Goal: Task Accomplishment & Management: Manage account settings

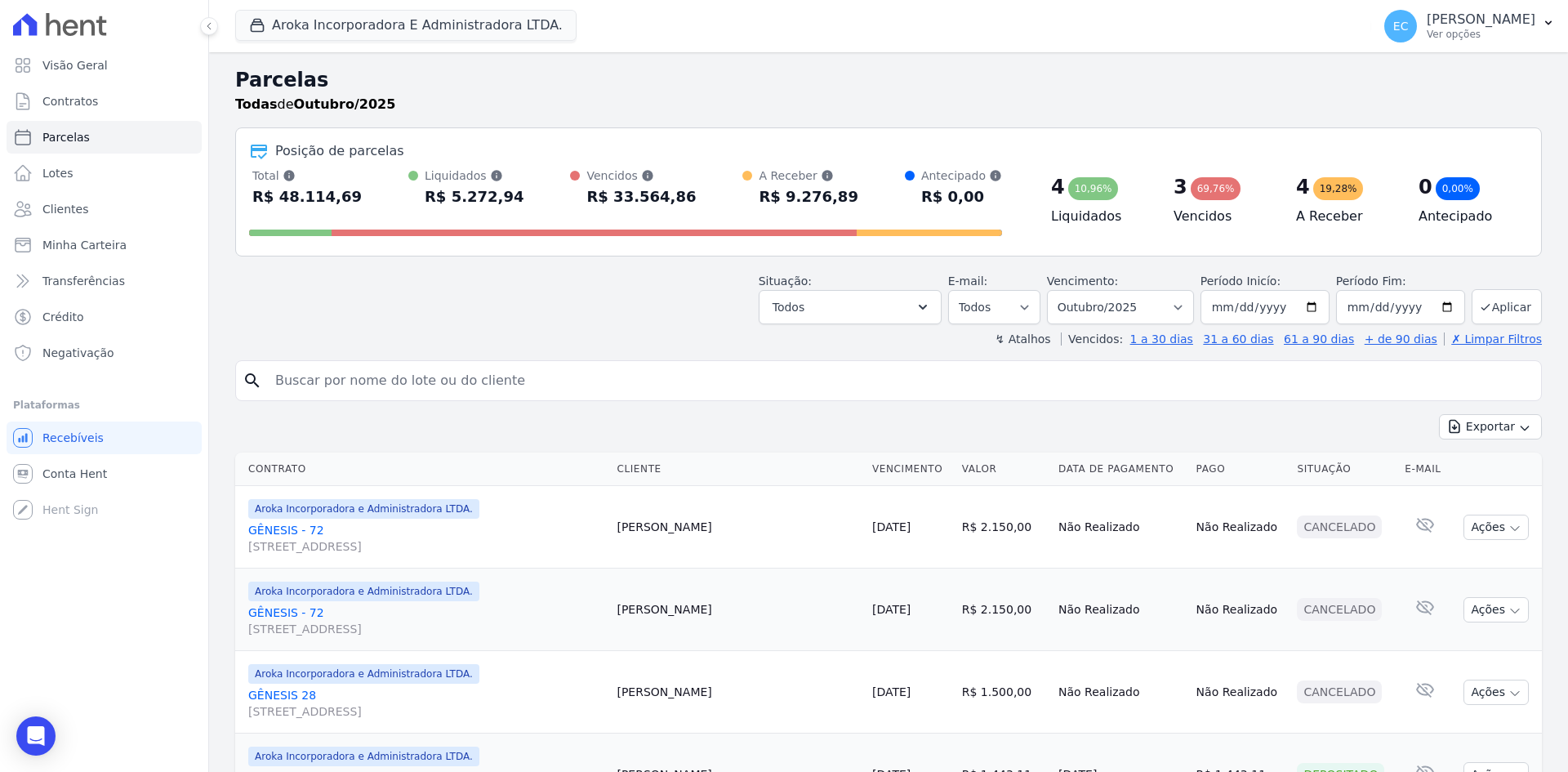
select select
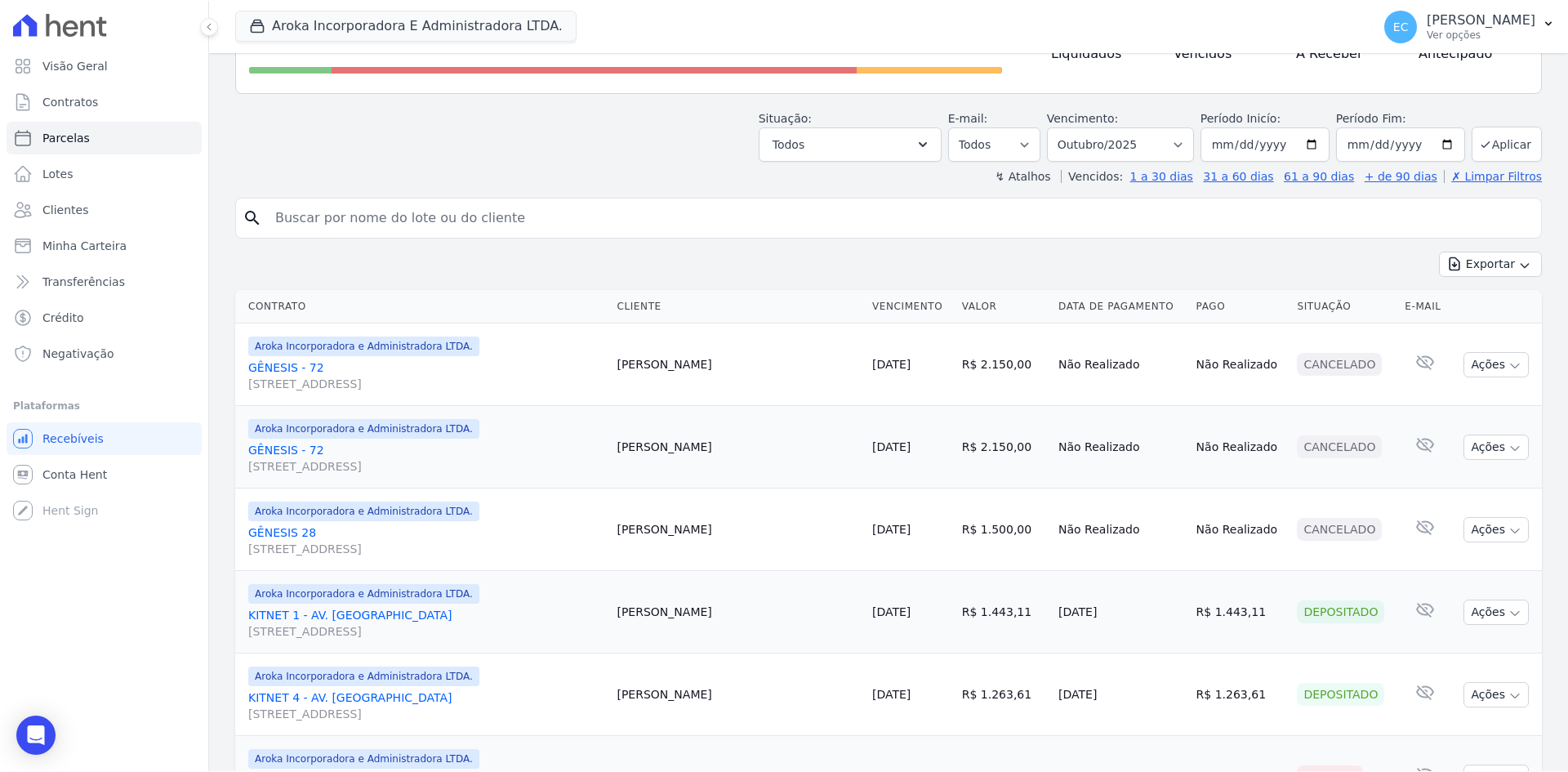
scroll to position [164, 0]
click at [329, 39] on button "Aroka Incorporadora E Administradora LTDA." at bounding box center [406, 25] width 342 height 31
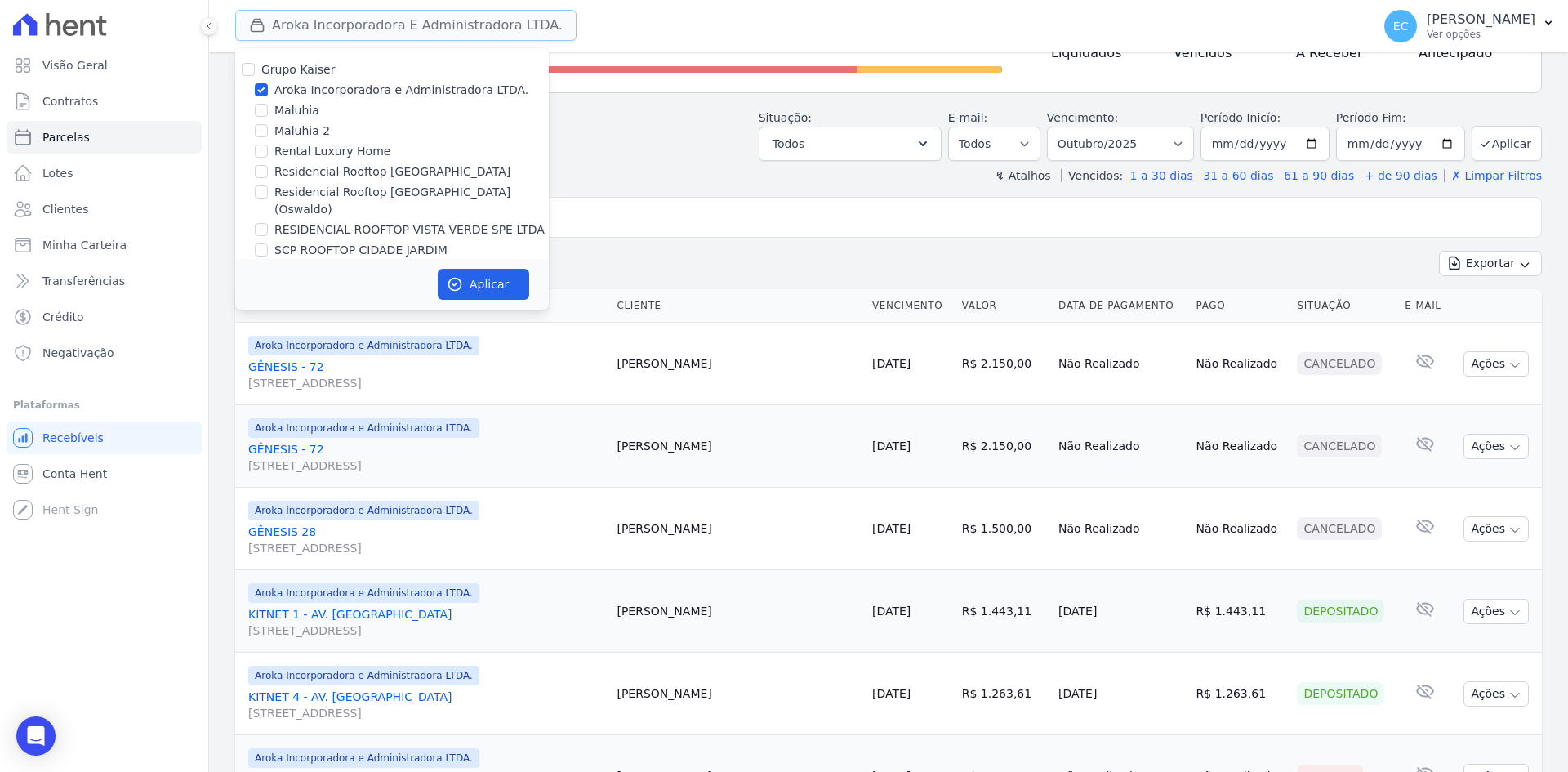
click at [324, 33] on button "Aroka Incorporadora E Administradora LTDA." at bounding box center [406, 25] width 342 height 31
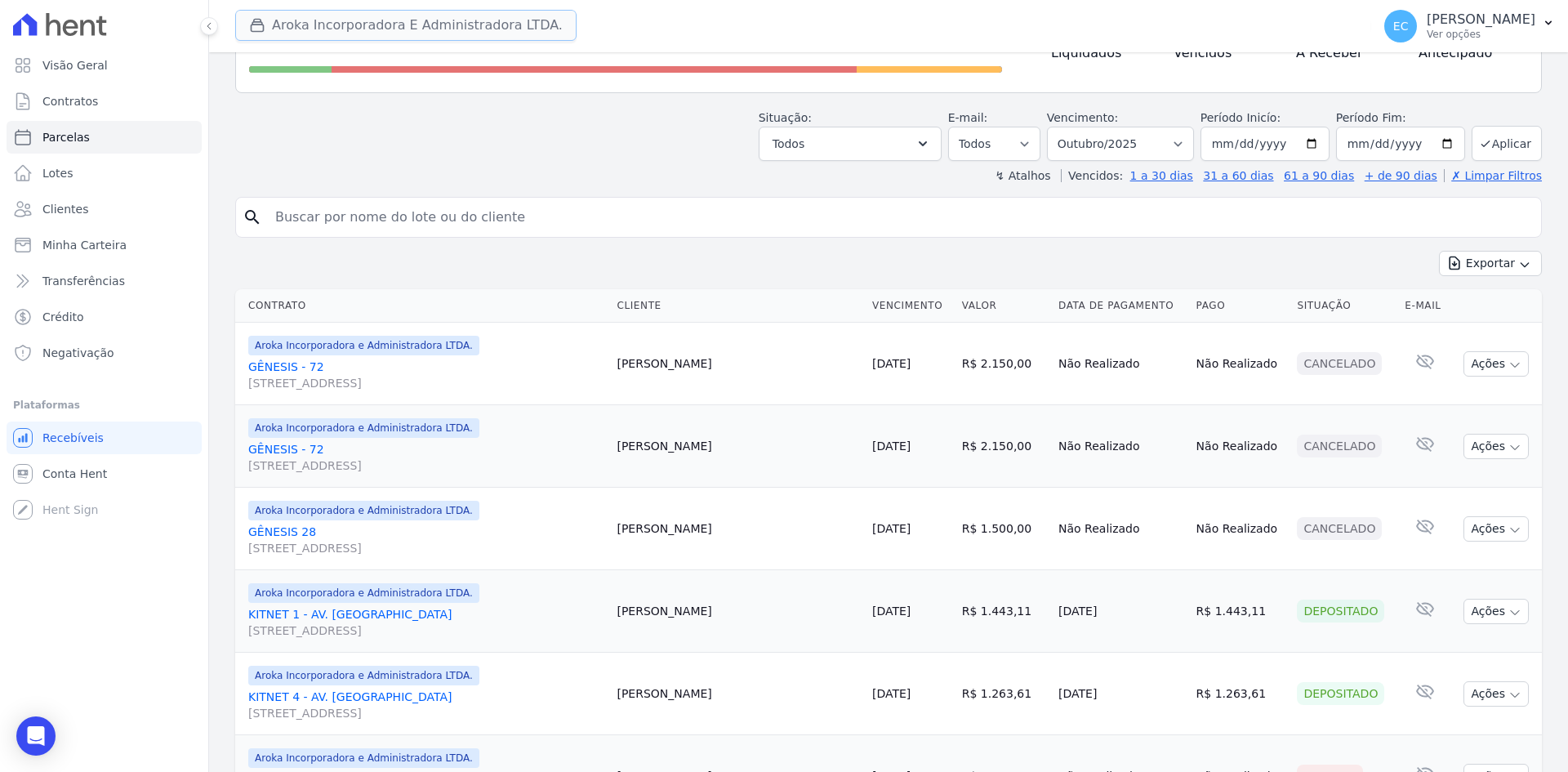
click at [257, 29] on icon "button" at bounding box center [257, 25] width 16 height 16
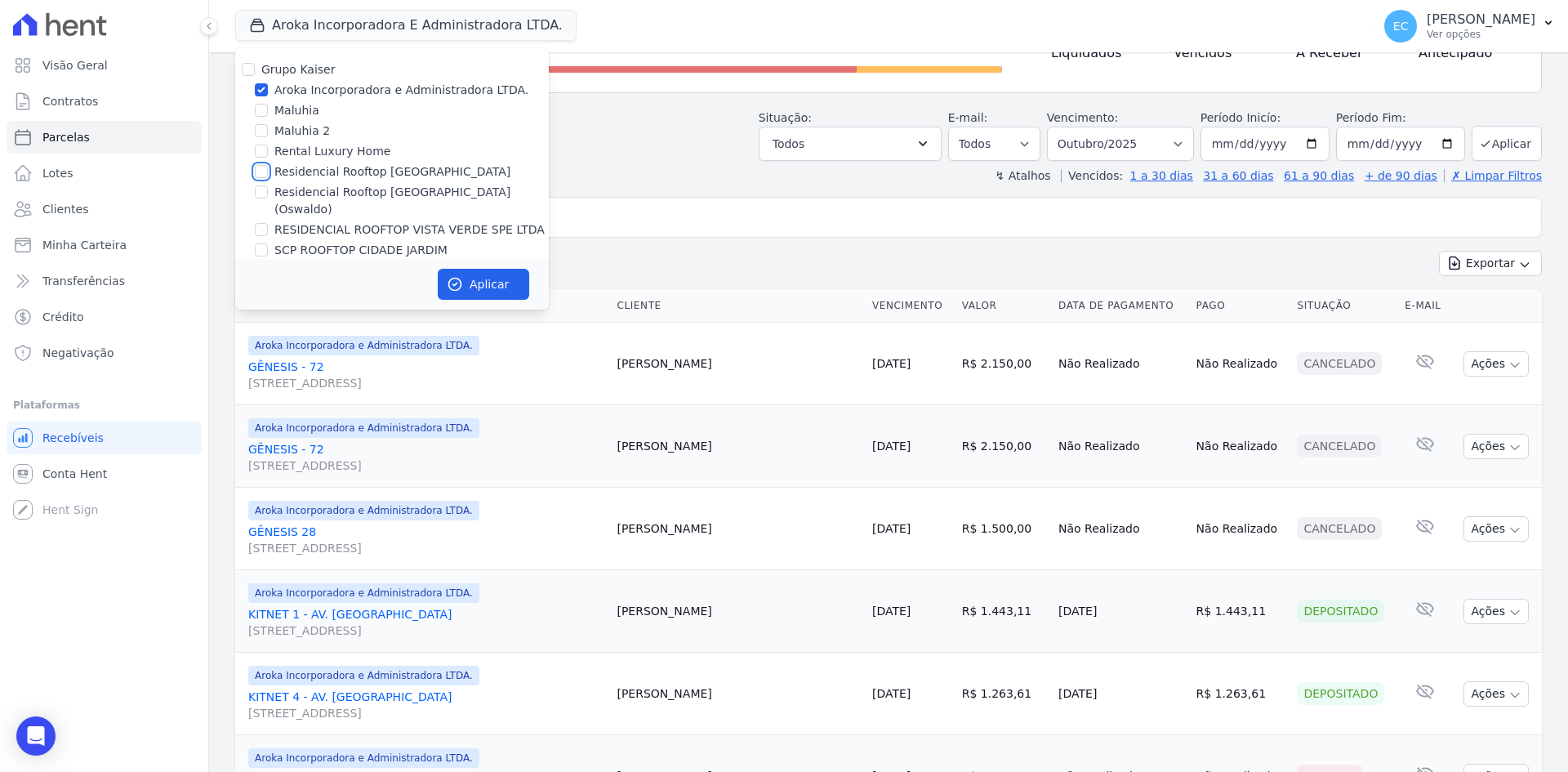
click at [259, 168] on input "Residencial Rooftop [GEOGRAPHIC_DATA]" at bounding box center [261, 171] width 13 height 13
checkbox input "true"
click at [259, 91] on input "Aroka Incorporadora e Administradora LTDA." at bounding box center [261, 89] width 13 height 13
checkbox input "false"
click at [510, 281] on button "Aplicar" at bounding box center [483, 284] width 92 height 31
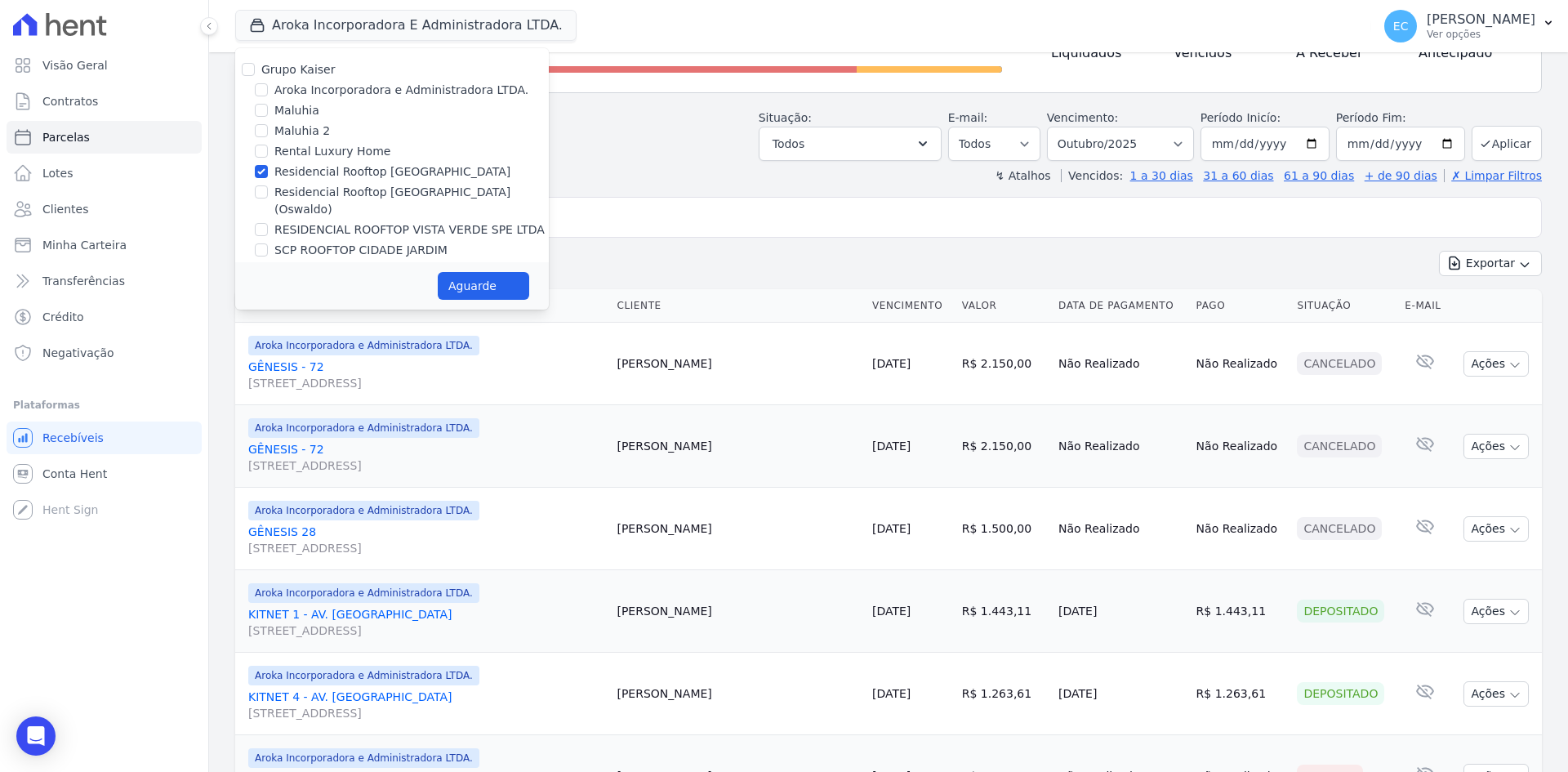
select select
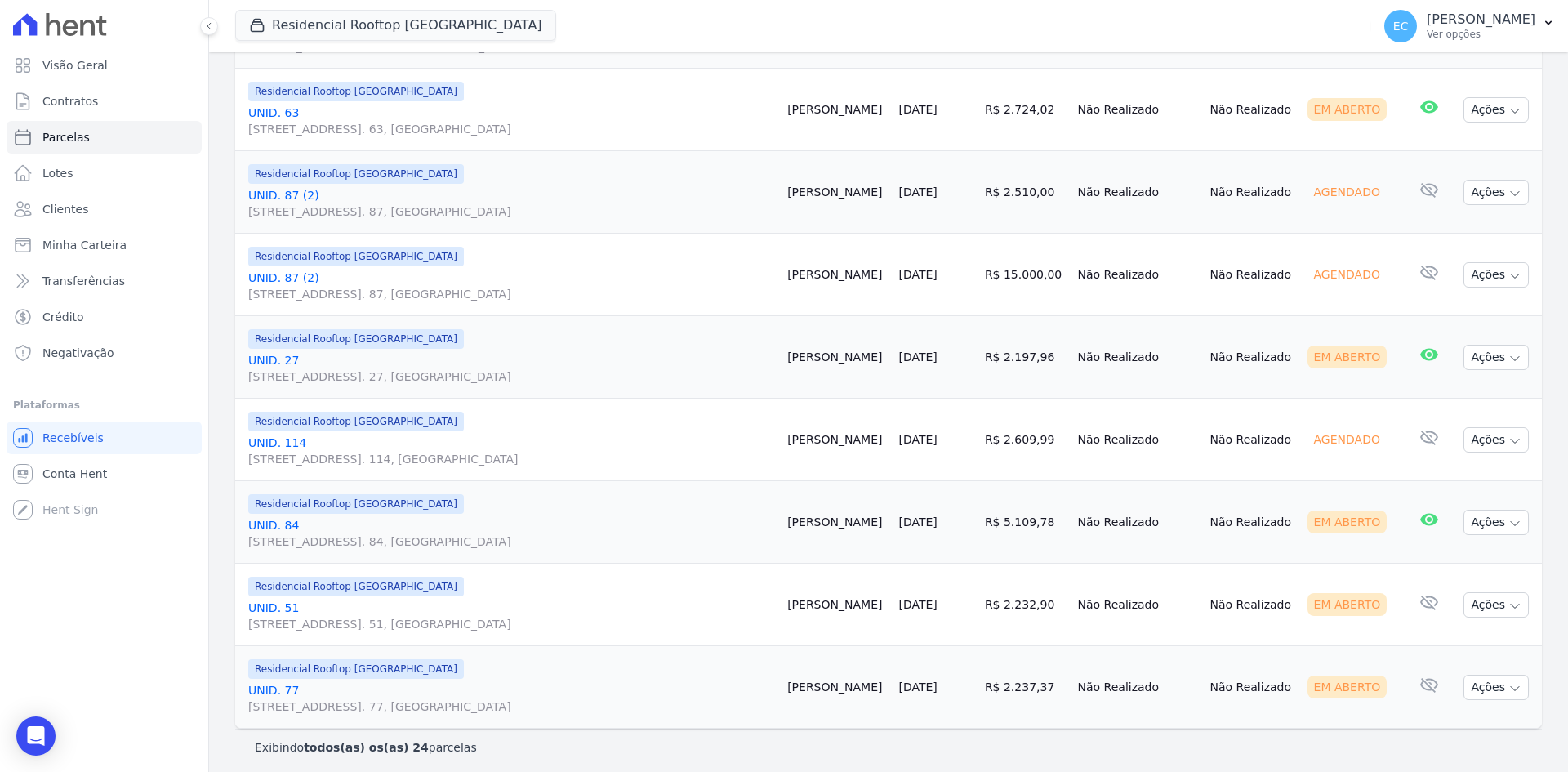
scroll to position [1744, 0]
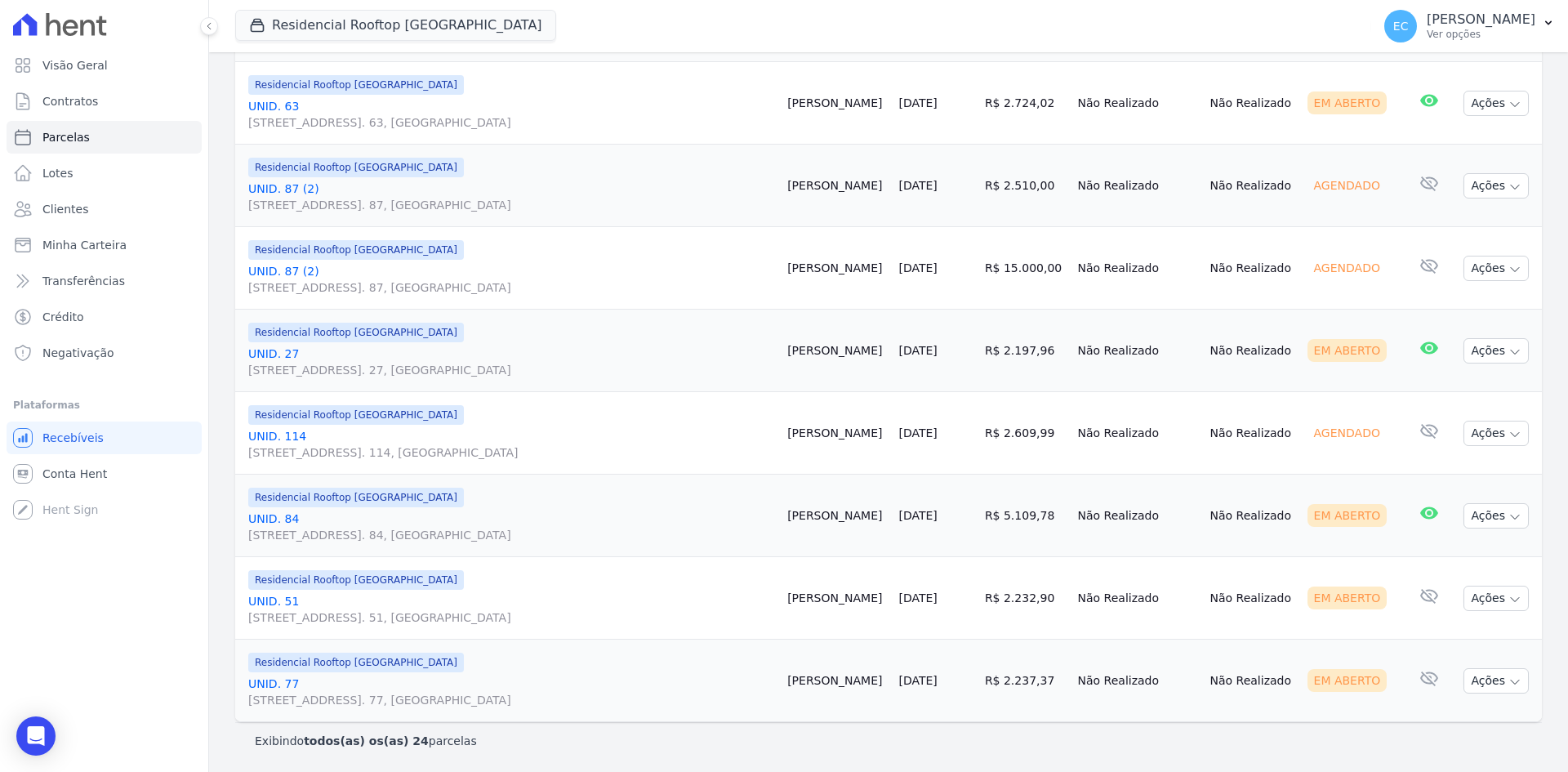
click at [282, 596] on link "UNID. [STREET_ADDRESS] 51, [GEOGRAPHIC_DATA]" at bounding box center [511, 609] width 526 height 33
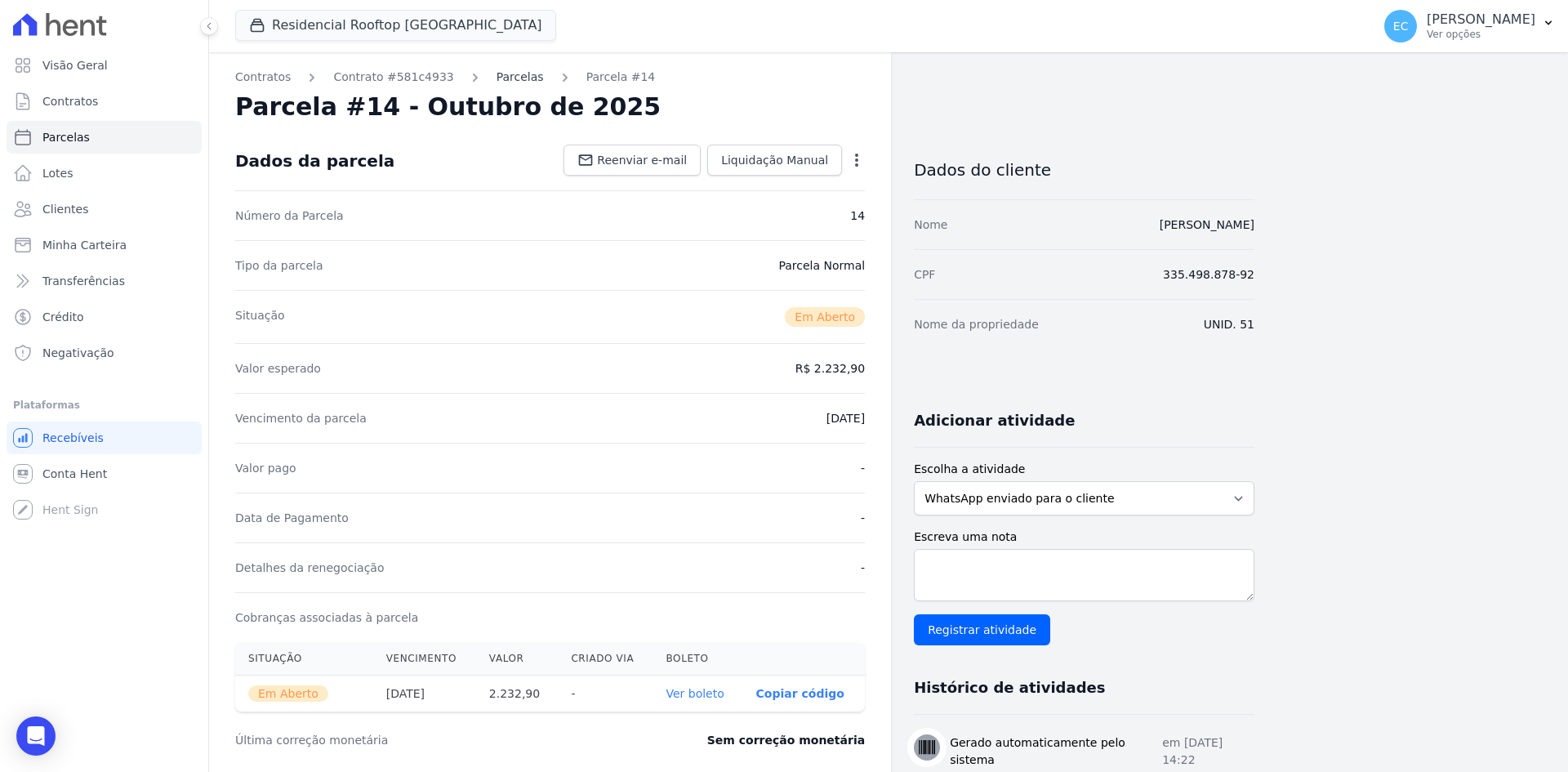
click at [501, 73] on link "Parcelas" at bounding box center [520, 77] width 47 height 17
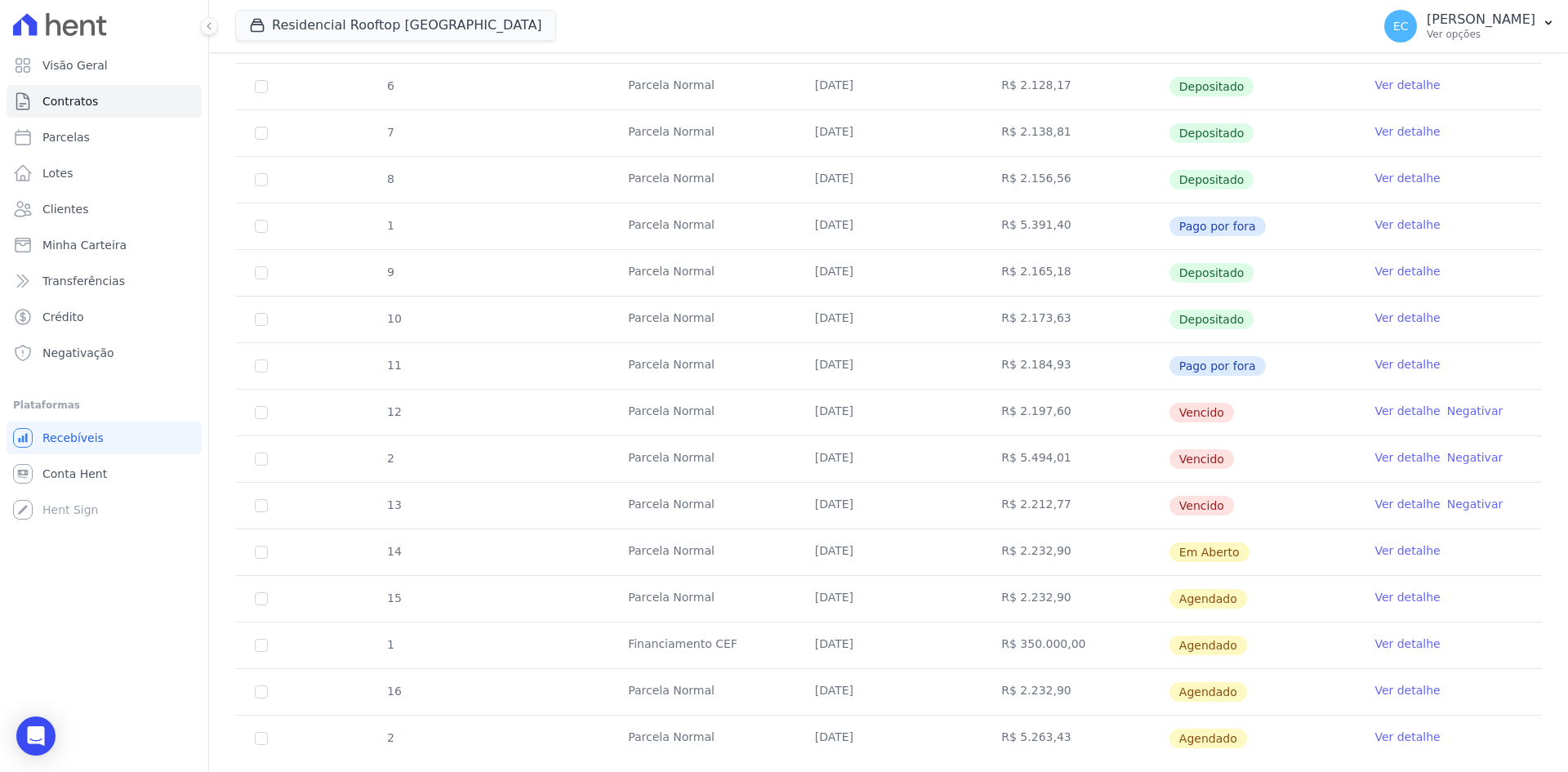
scroll to position [404, 0]
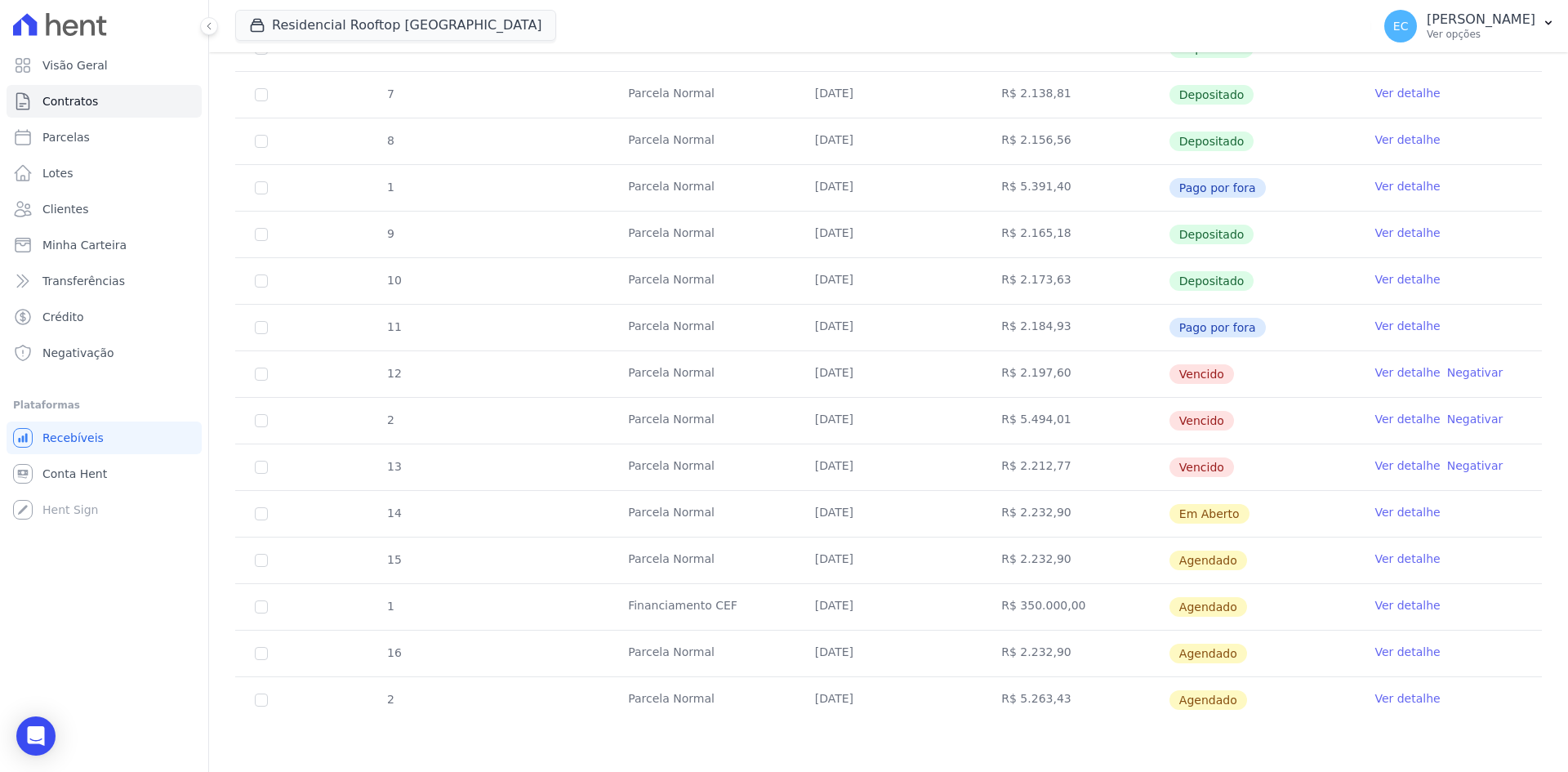
click at [1376, 373] on link "Ver detalhe" at bounding box center [1407, 372] width 65 height 16
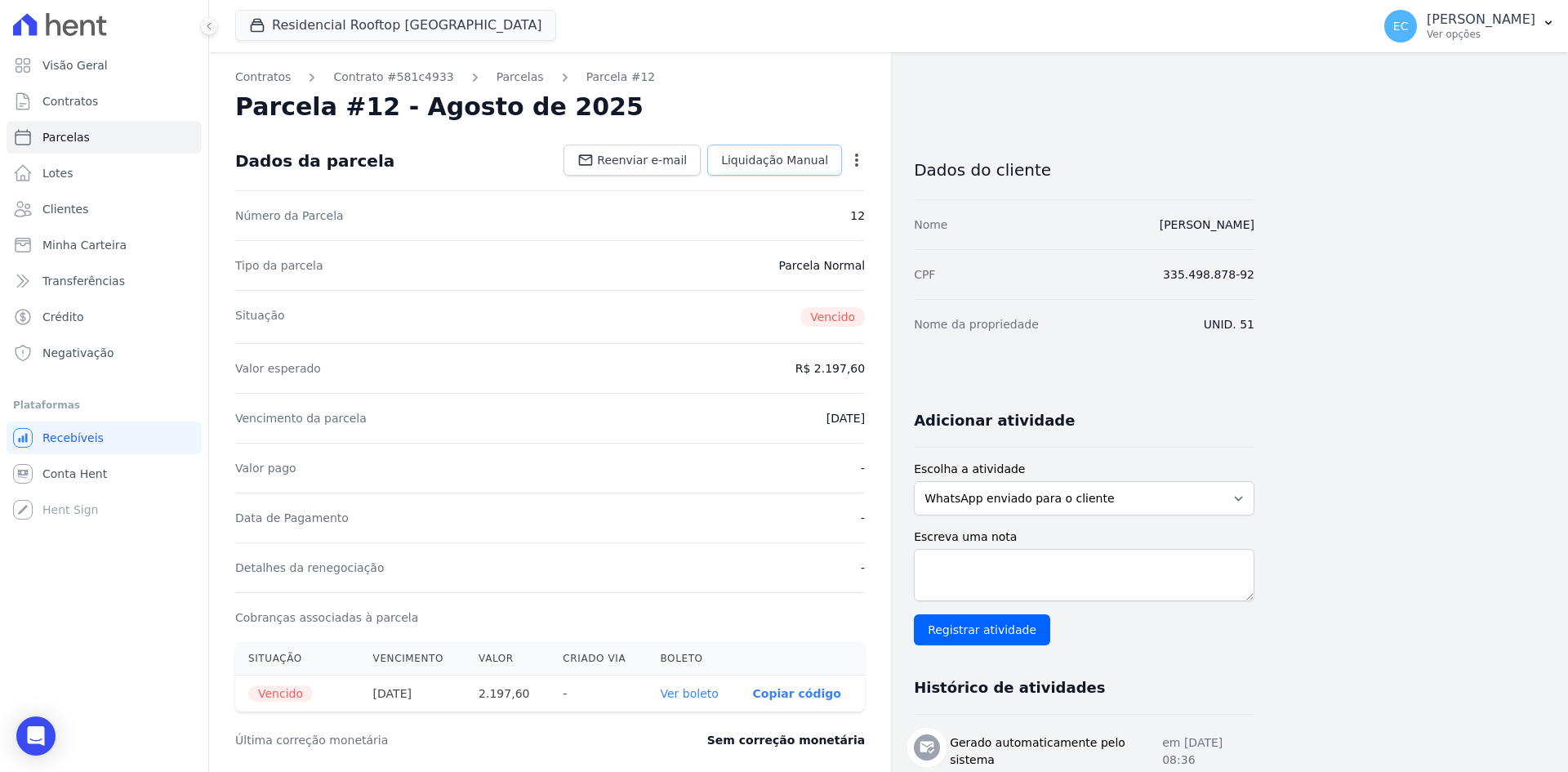
click at [792, 163] on span "Liquidação Manual" at bounding box center [774, 159] width 107 height 16
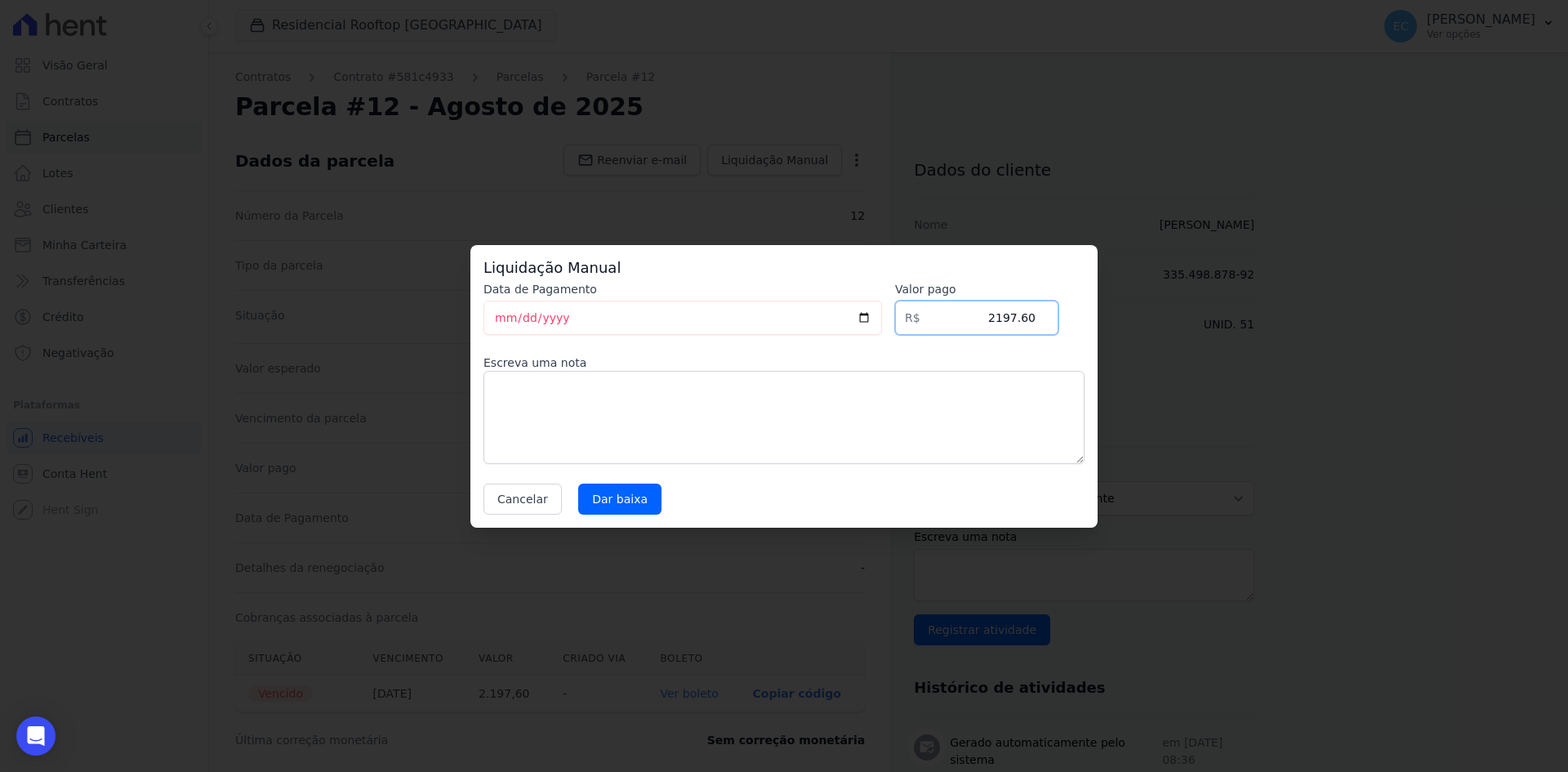
drag, startPoint x: 1034, startPoint y: 321, endPoint x: 989, endPoint y: 324, distance: 45.1
click at [989, 324] on input "2197.60" at bounding box center [976, 318] width 164 height 34
type input "2274.79"
click at [546, 390] on textarea at bounding box center [784, 417] width 601 height 93
type textarea "Acréscimo de multa e juros"
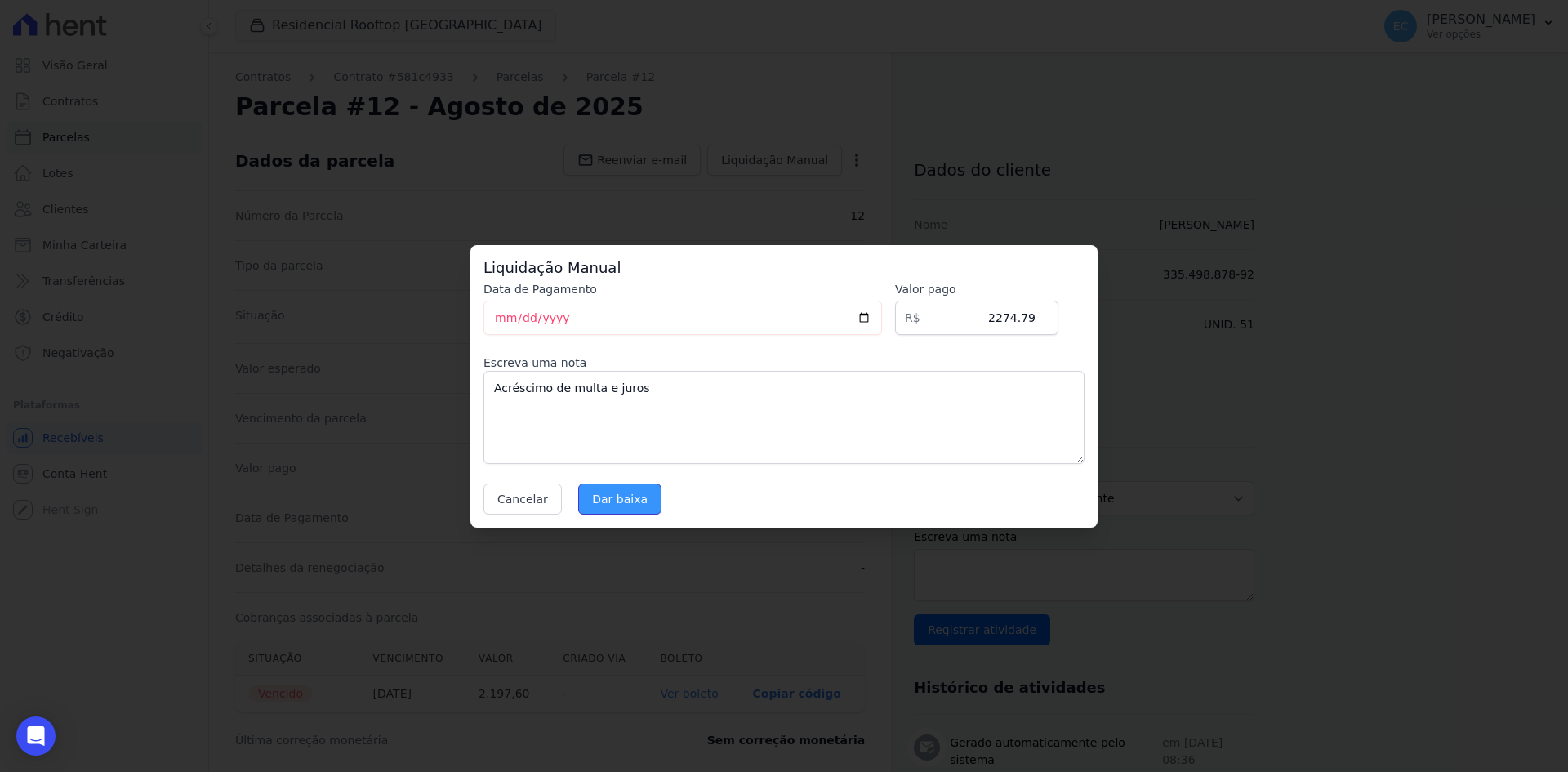
click at [602, 499] on input "Dar baixa" at bounding box center [619, 500] width 83 height 31
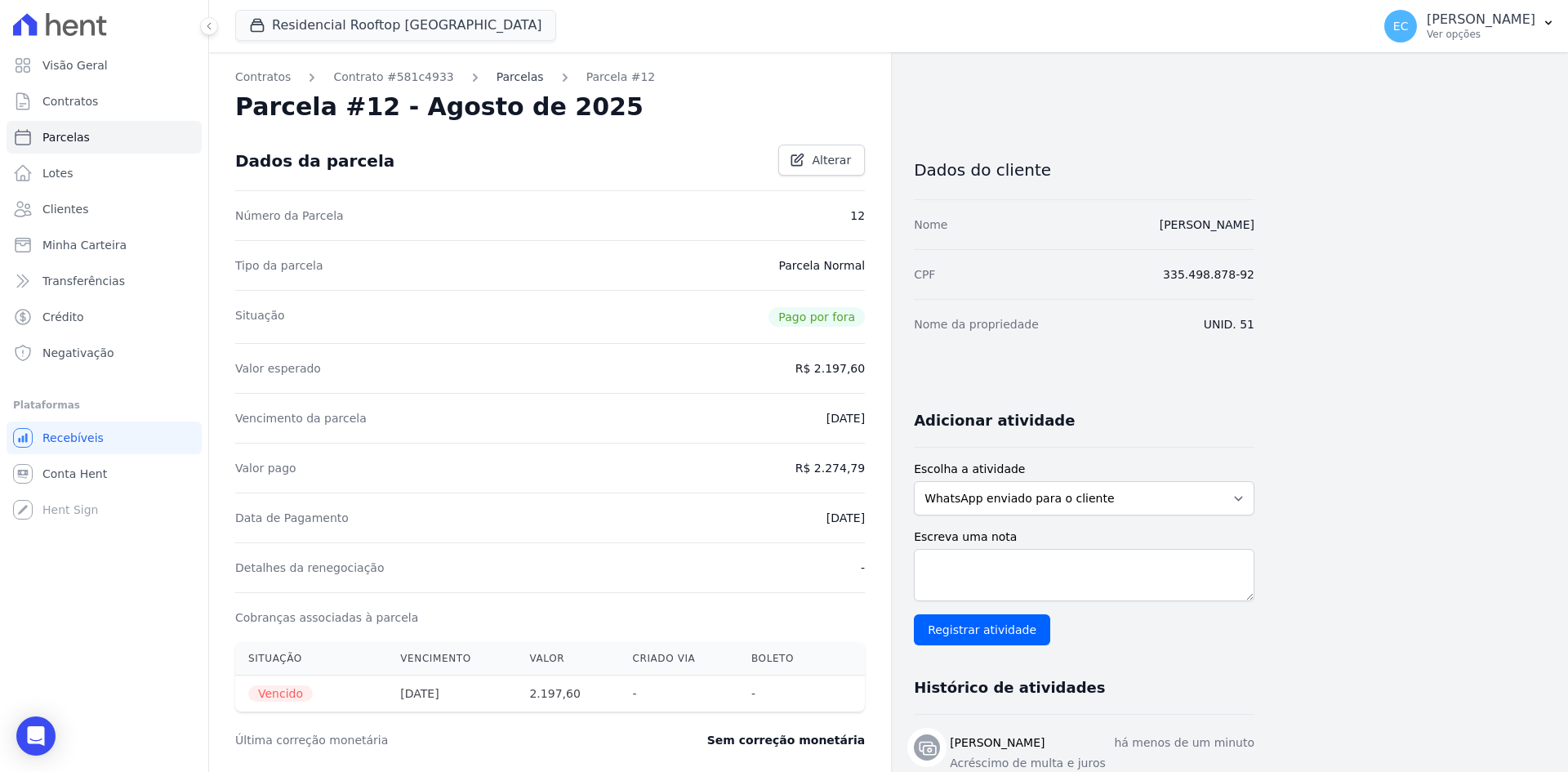
click at [497, 78] on link "Parcelas" at bounding box center [520, 77] width 47 height 17
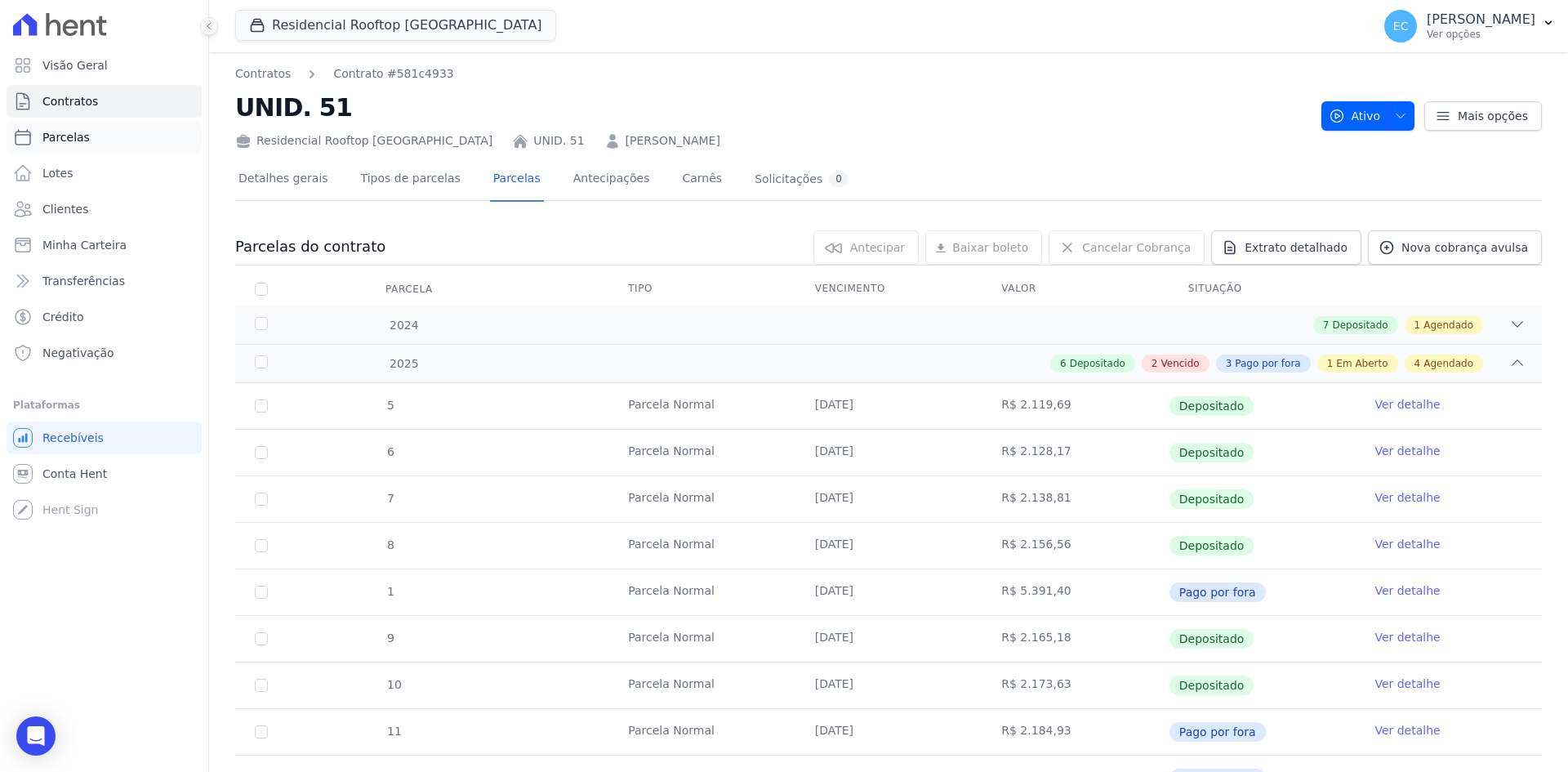
click at [151, 146] on link "Parcelas" at bounding box center [104, 137] width 195 height 33
select select
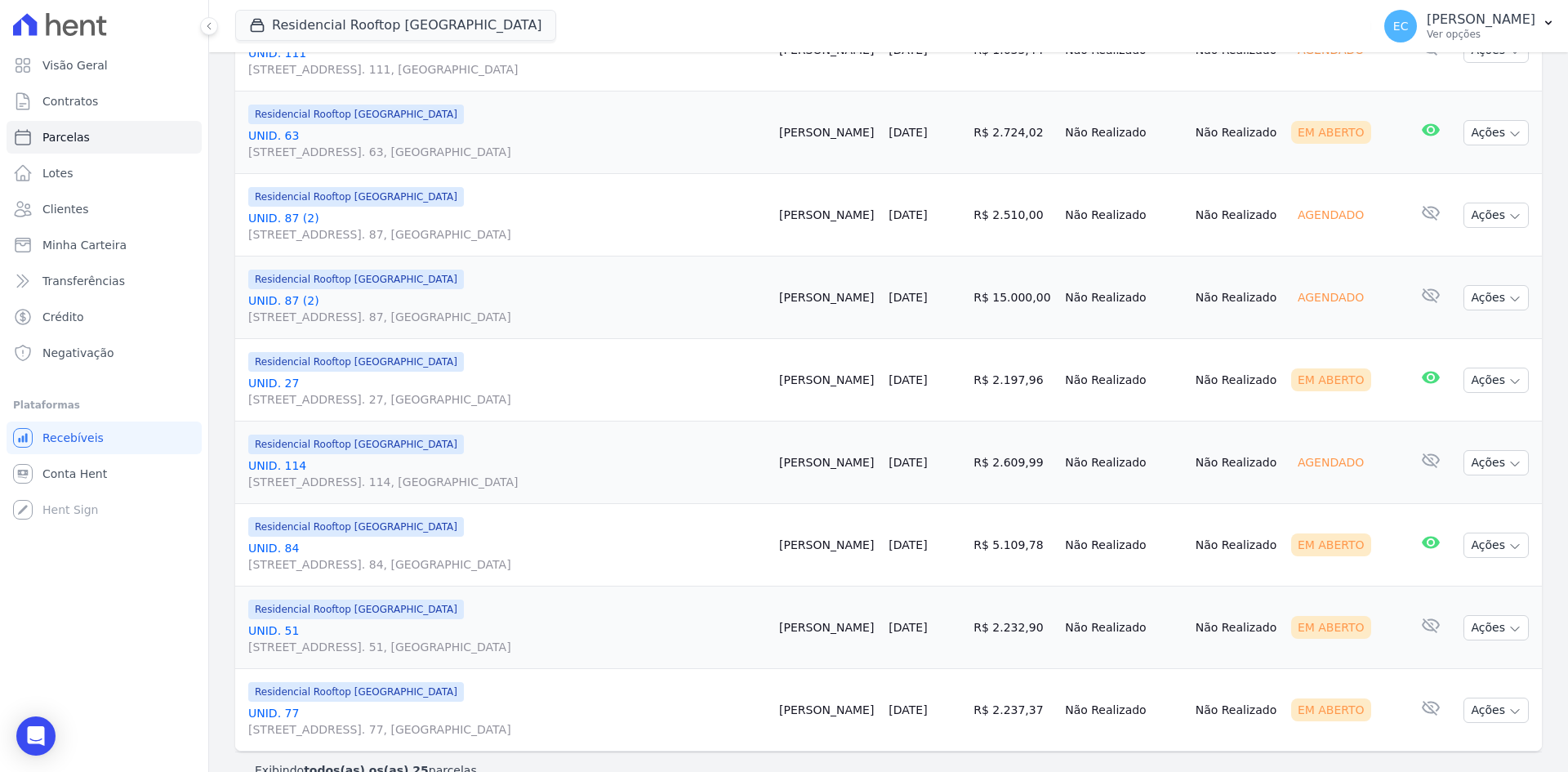
scroll to position [1827, 0]
